Goal: Information Seeking & Learning: Learn about a topic

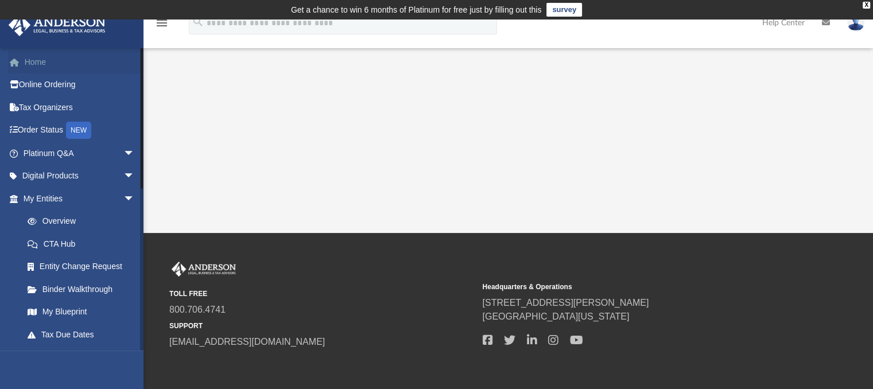
click at [49, 63] on link "Home" at bounding box center [80, 61] width 144 height 23
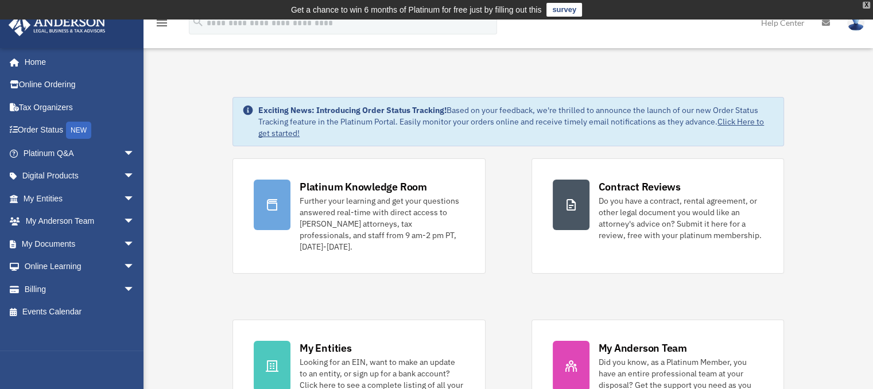
click at [865, 5] on div "X" at bounding box center [865, 5] width 7 height 7
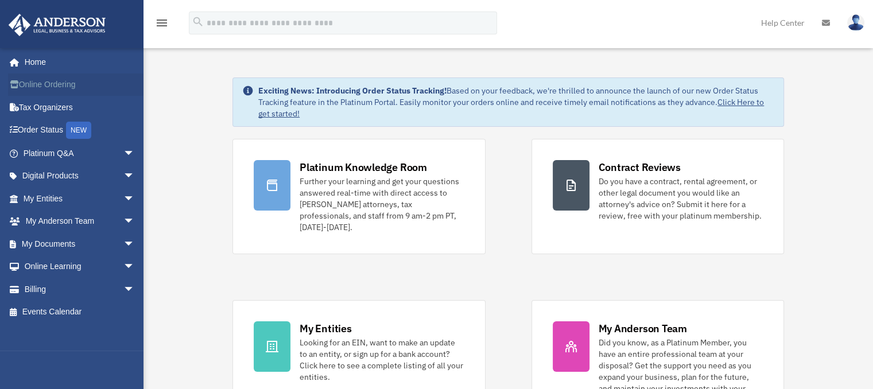
click at [42, 81] on link "Online Ordering" at bounding box center [80, 84] width 144 height 23
click at [123, 173] on span "arrow_drop_down" at bounding box center [134, 177] width 23 height 24
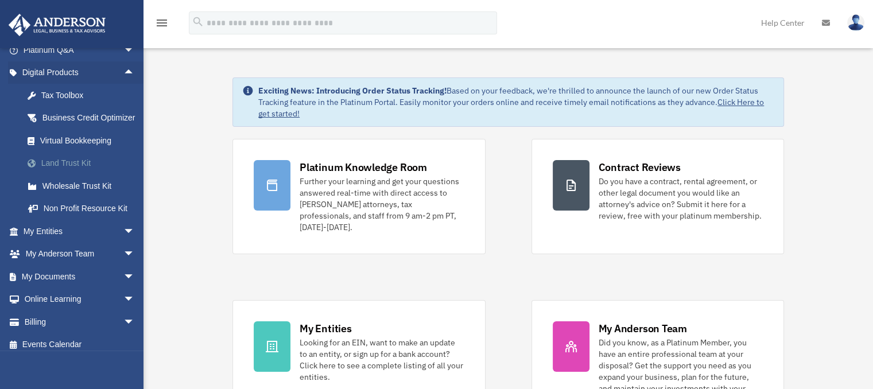
scroll to position [115, 0]
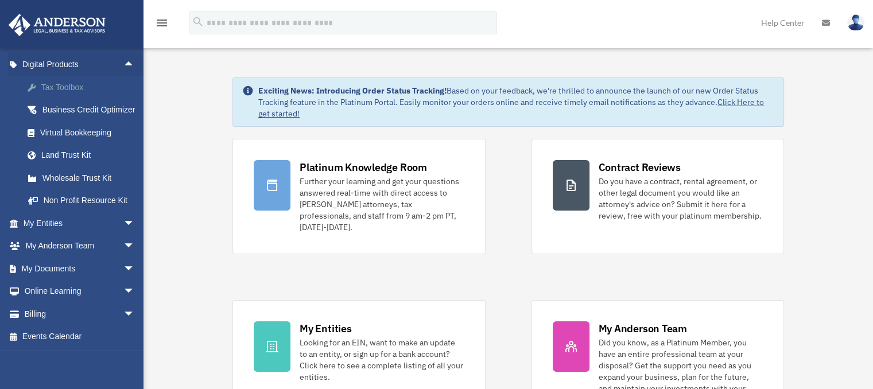
click at [59, 85] on div "Tax Toolbox" at bounding box center [89, 87] width 98 height 14
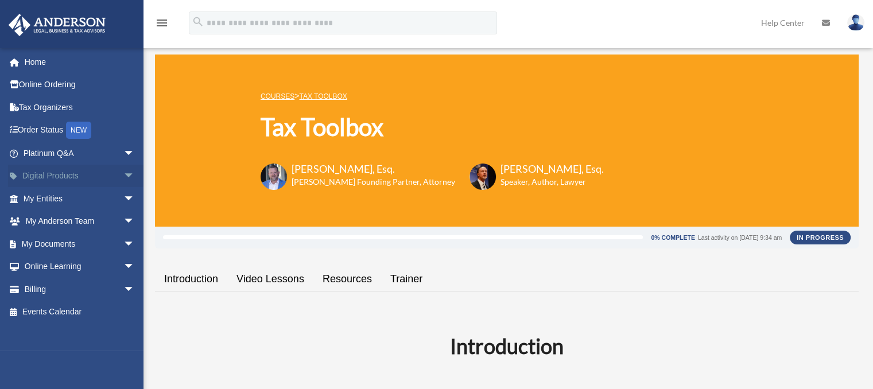
click at [83, 168] on link "Digital Products arrow_drop_down" at bounding box center [80, 176] width 144 height 23
click at [123, 172] on span "arrow_drop_down" at bounding box center [134, 177] width 23 height 24
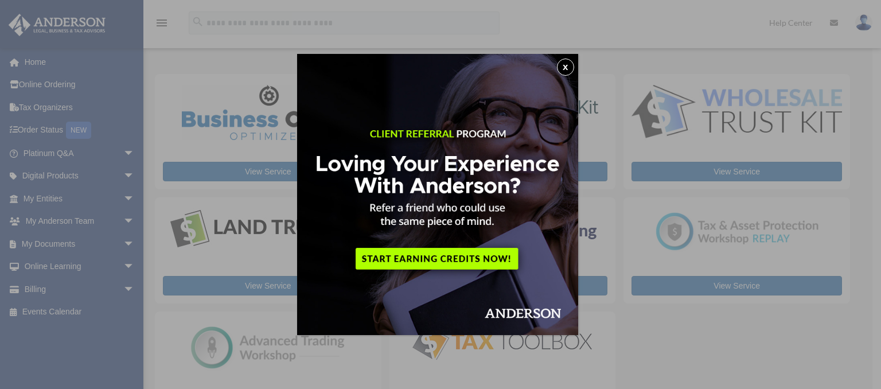
click at [568, 64] on button "x" at bounding box center [565, 67] width 17 height 17
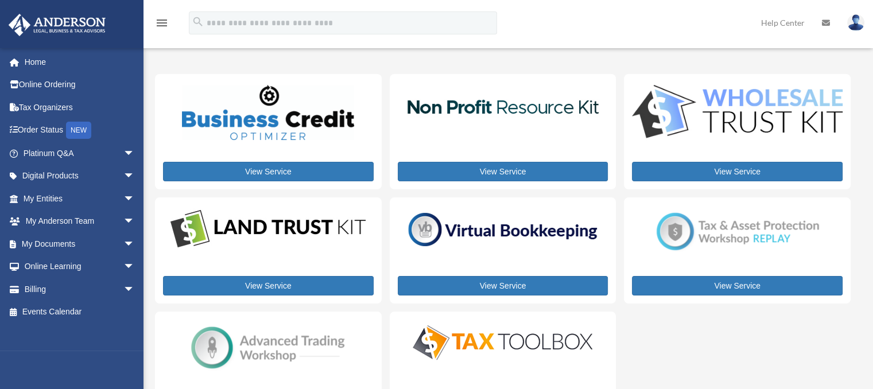
click at [277, 196] on div "View Service View Service View Service View Service View Service View Service V…" at bounding box center [502, 248] width 695 height 348
click at [123, 172] on span "arrow_drop_down" at bounding box center [134, 177] width 23 height 24
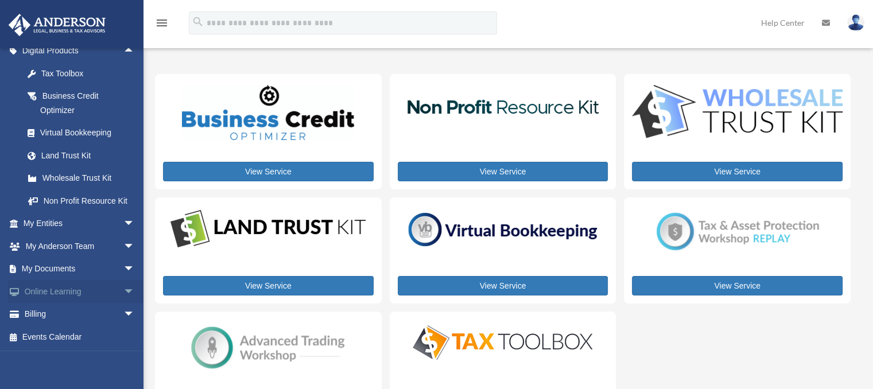
click at [88, 303] on link "Online Learning arrow_drop_down" at bounding box center [80, 291] width 144 height 23
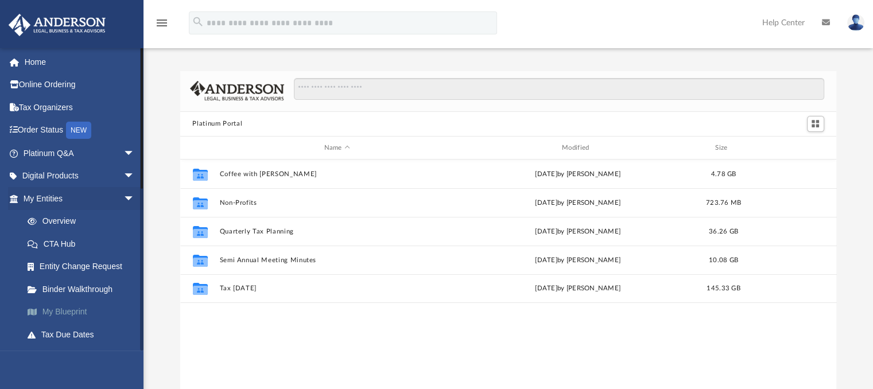
scroll to position [252, 647]
click at [78, 180] on link "Digital Products arrow_drop_down" at bounding box center [80, 176] width 144 height 23
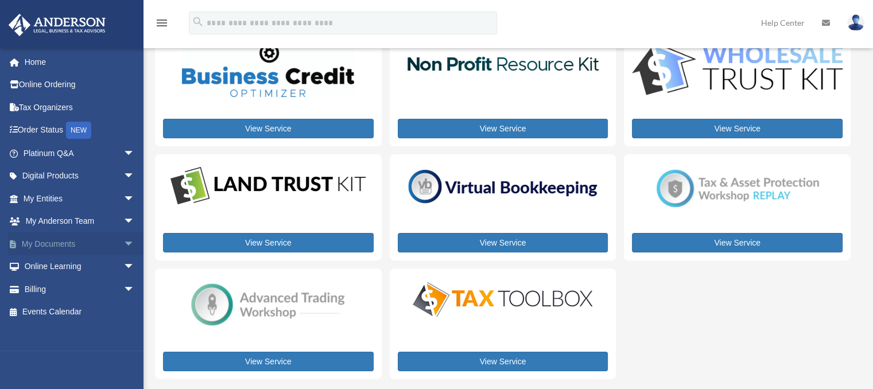
scroll to position [57, 0]
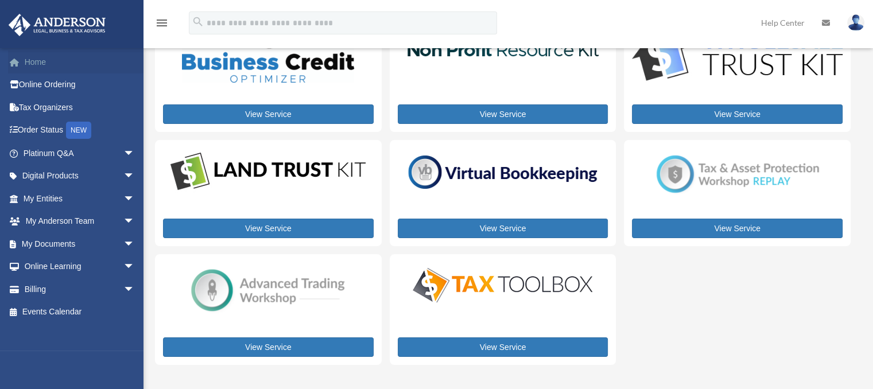
click at [41, 72] on link "Home" at bounding box center [80, 61] width 144 height 23
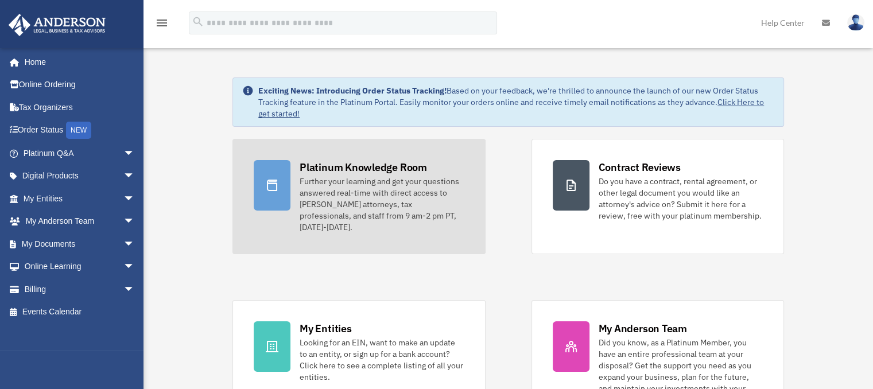
click at [270, 183] on icon at bounding box center [272, 185] width 10 height 11
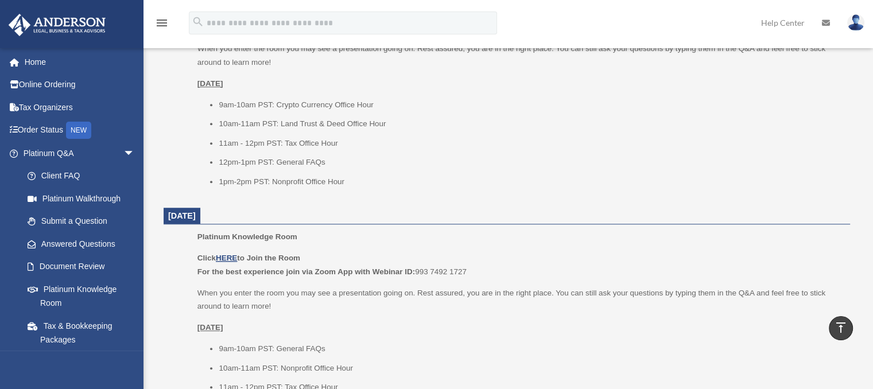
scroll to position [689, 0]
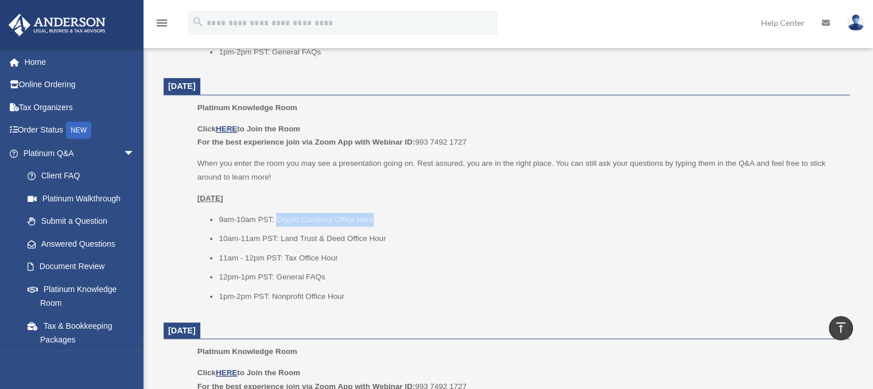
drag, startPoint x: 277, startPoint y: 215, endPoint x: 417, endPoint y: 215, distance: 140.0
click at [417, 215] on li "9am-10am PST: Crypto Currency Office Hour" at bounding box center [530, 220] width 623 height 14
click at [378, 290] on li "1pm-2pm PST: Nonprofit Office Hour" at bounding box center [530, 297] width 623 height 14
drag, startPoint x: 267, startPoint y: 297, endPoint x: 386, endPoint y: 294, distance: 118.8
click at [386, 294] on li "1pm-2pm PST: Nonprofit Office Hour" at bounding box center [530, 297] width 623 height 14
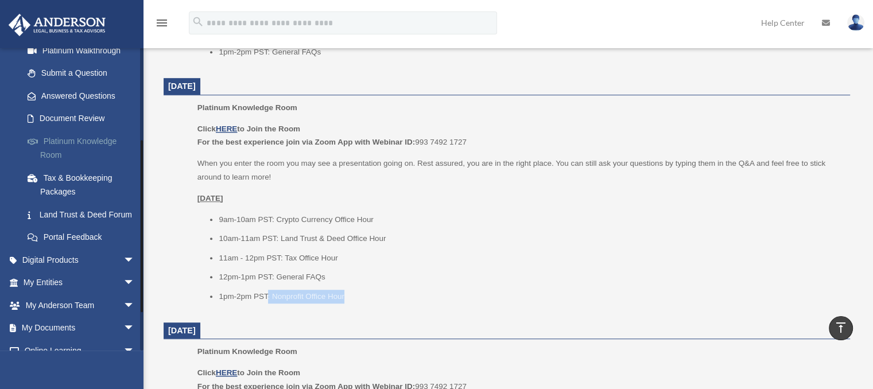
scroll to position [172, 0]
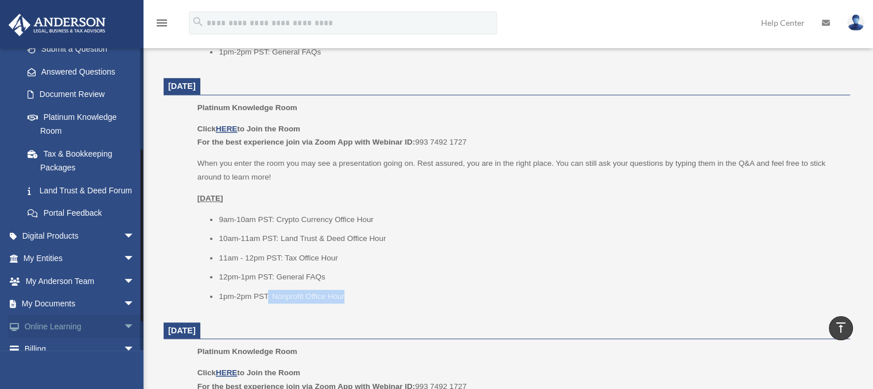
click at [92, 338] on link "Online Learning arrow_drop_down" at bounding box center [80, 326] width 144 height 23
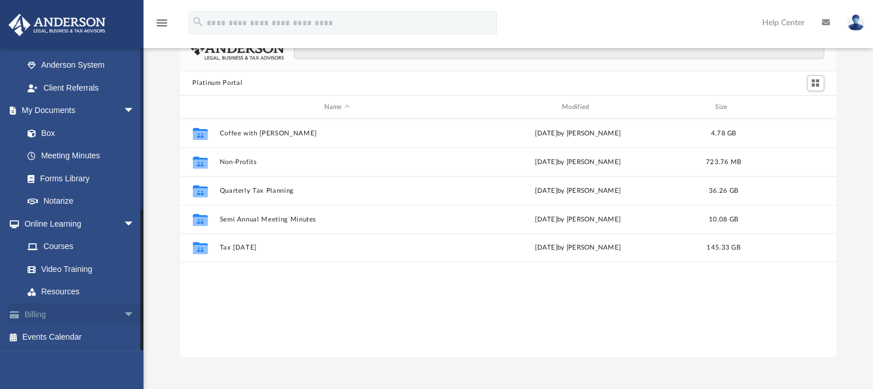
scroll to position [57, 0]
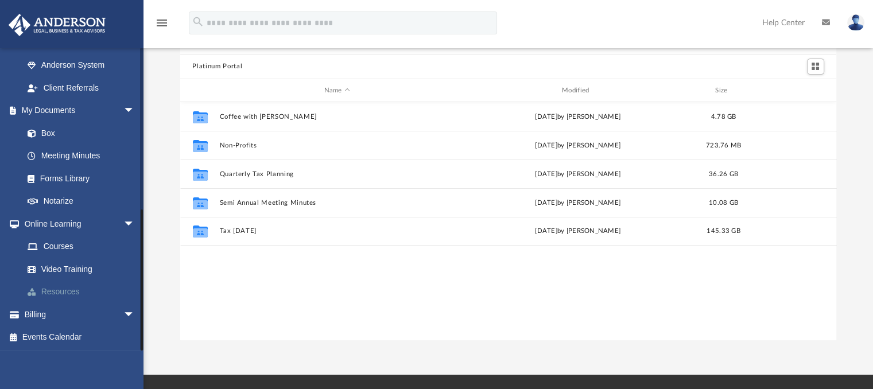
click at [72, 287] on link "Resources" at bounding box center [84, 292] width 136 height 23
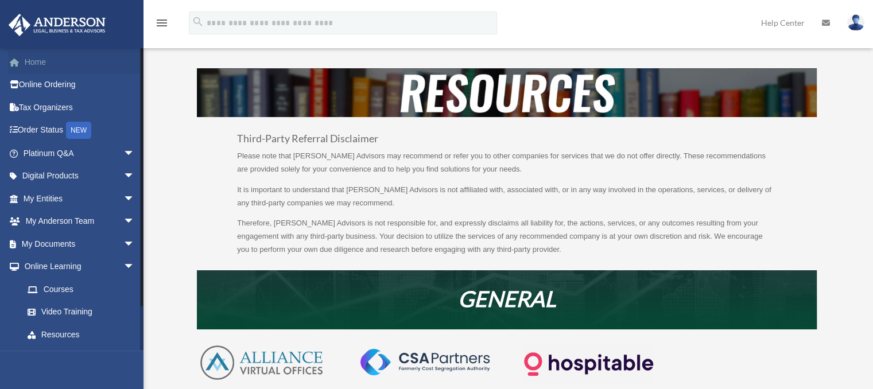
click at [33, 58] on link "Home" at bounding box center [80, 61] width 144 height 23
